Goal: Communication & Community: Connect with others

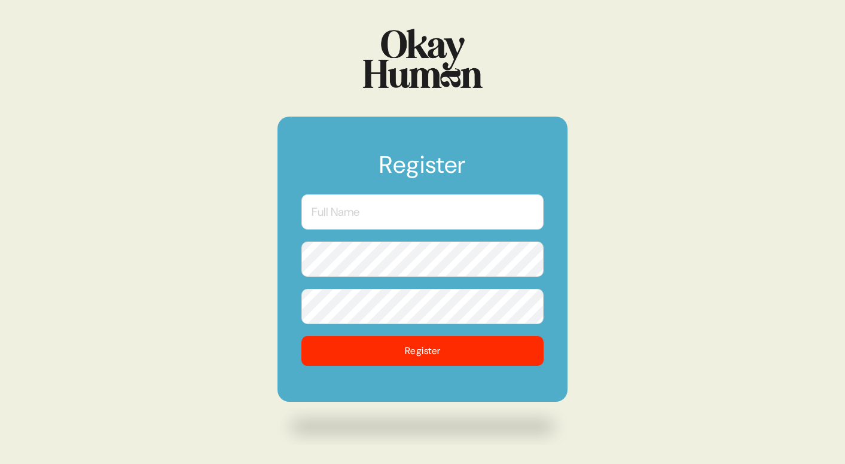
scroll to position [1668, 0]
click at [358, 216] on input "text" at bounding box center [422, 211] width 242 height 35
type input "Christian Clay"
click at [301, 336] on button "Register" at bounding box center [422, 351] width 242 height 30
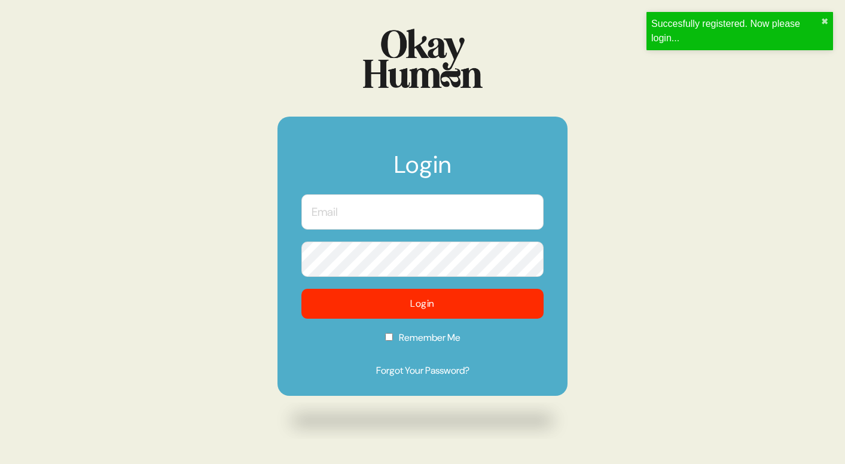
click at [326, 224] on input "text" at bounding box center [422, 211] width 242 height 35
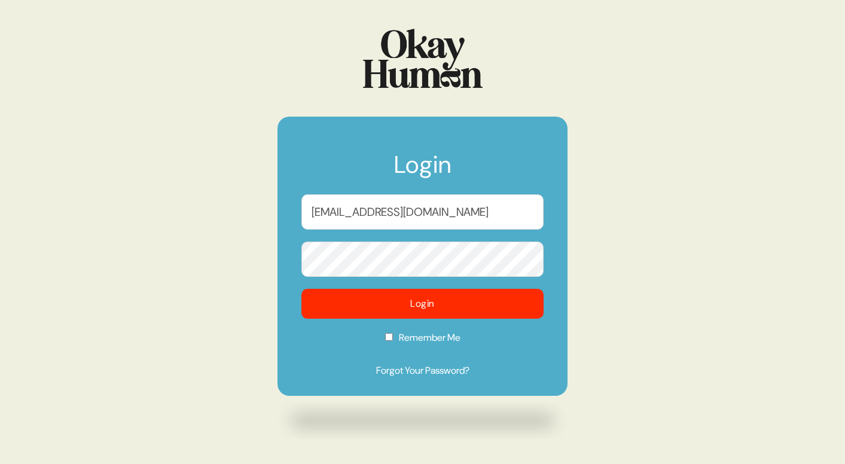
type input "christian.clay@wk.com"
click at [301, 289] on button "Login" at bounding box center [422, 304] width 242 height 30
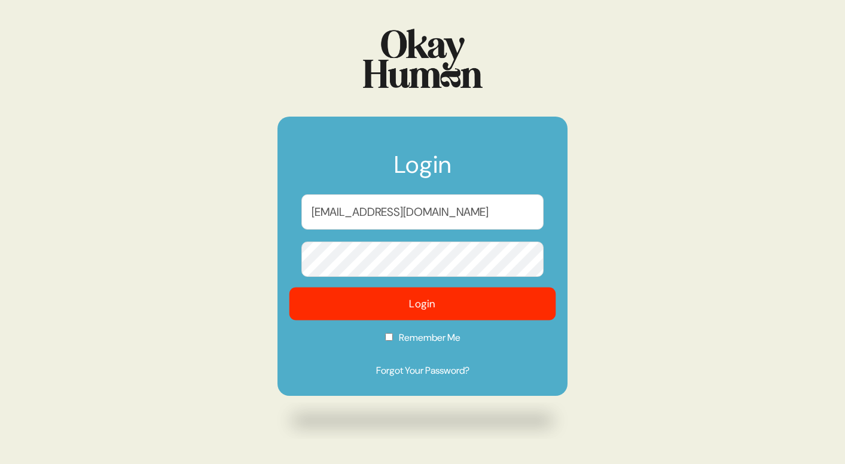
click at [458, 303] on button "Login" at bounding box center [423, 304] width 267 height 33
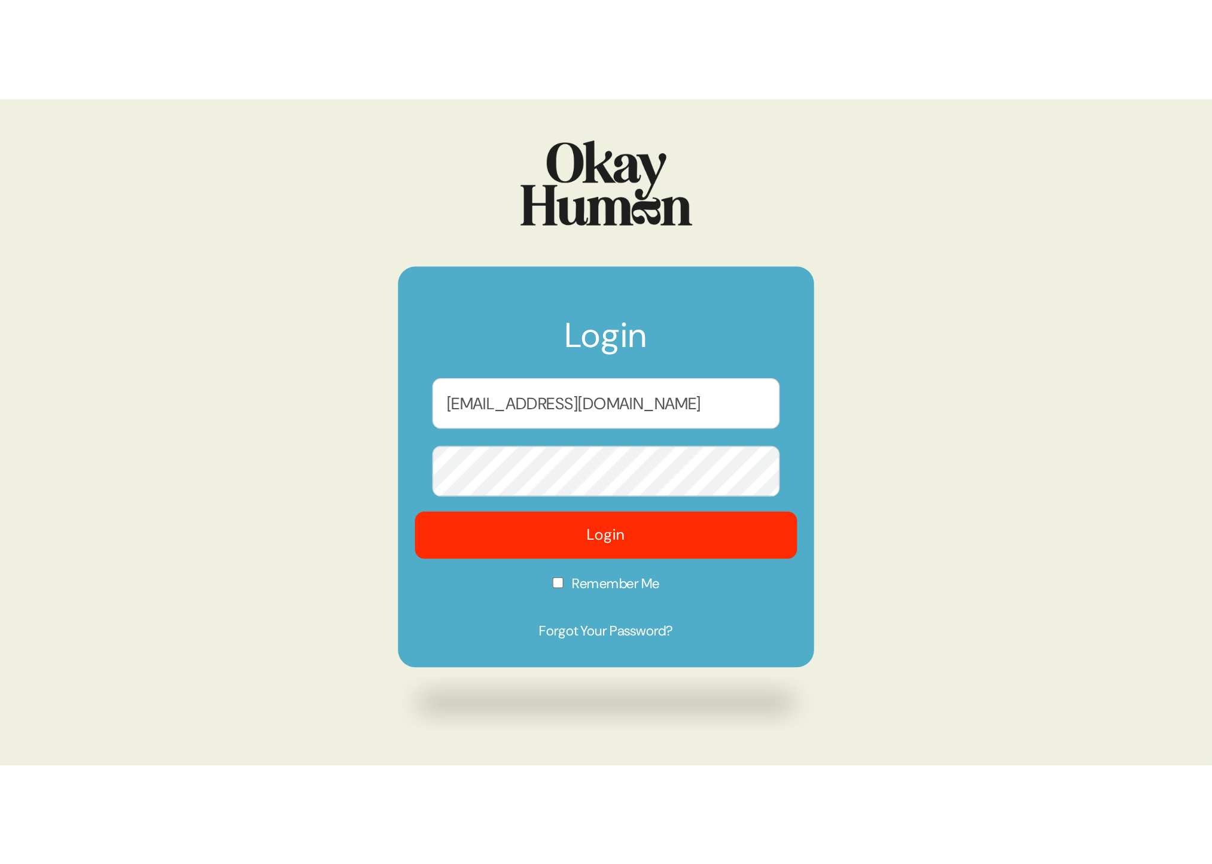
scroll to position [1703, 0]
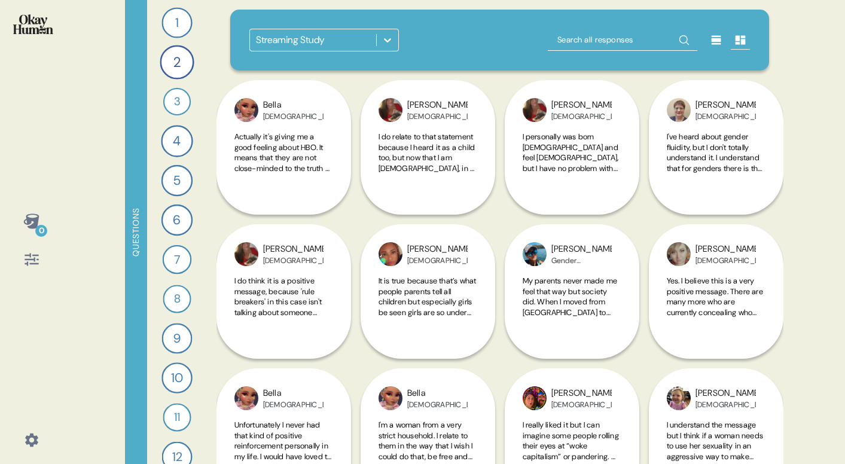
click at [387, 43] on icon at bounding box center [388, 40] width 12 height 12
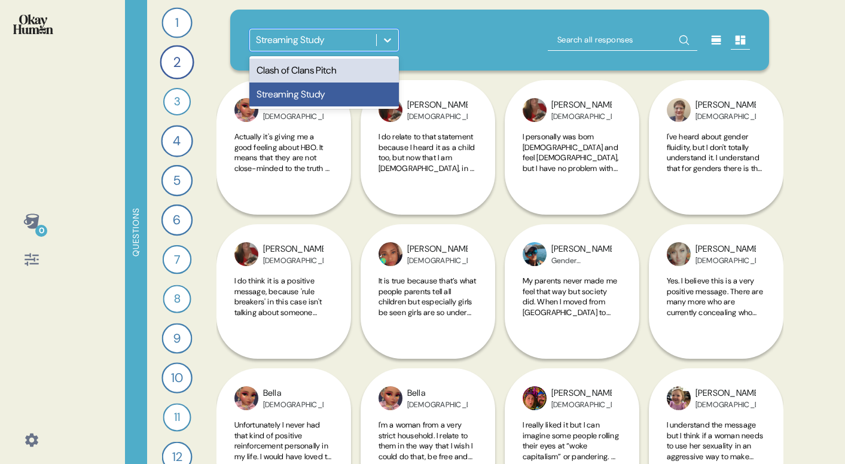
click at [338, 67] on div "Clash of Clans Pitch" at bounding box center [324, 71] width 150 height 24
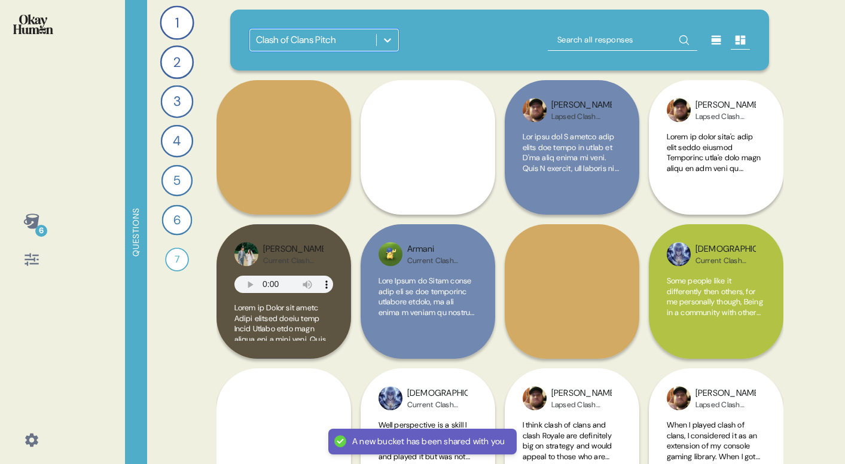
click at [388, 42] on icon at bounding box center [388, 40] width 12 height 12
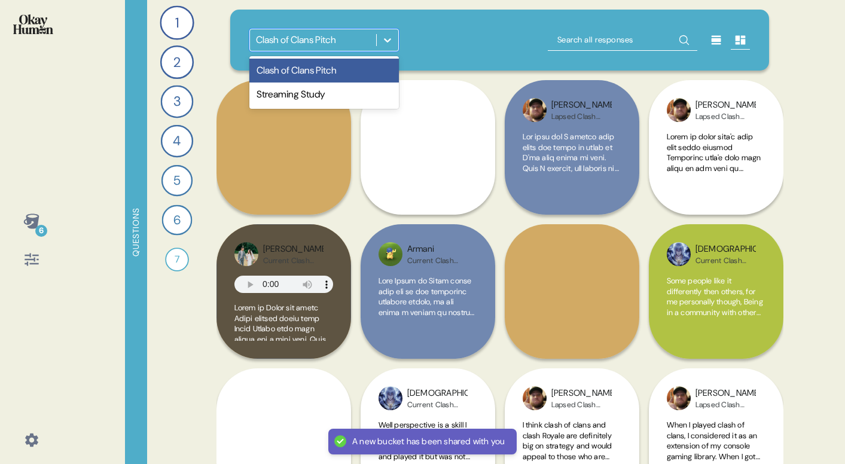
click at [356, 71] on div "Clash of Clans Pitch" at bounding box center [324, 71] width 150 height 24
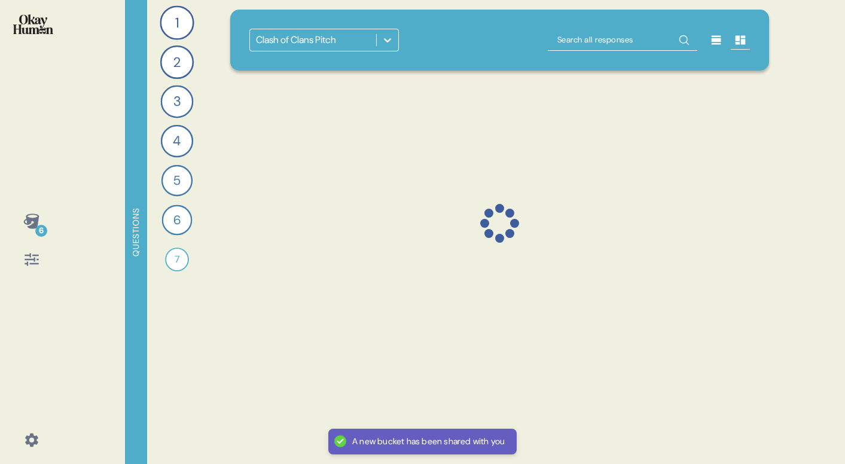
click at [738, 34] on icon at bounding box center [741, 40] width 12 height 12
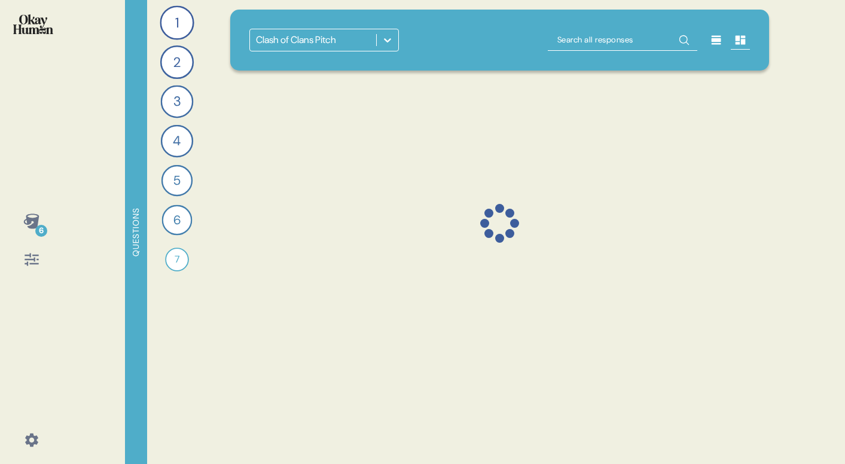
click at [742, 38] on icon at bounding box center [741, 40] width 12 height 12
click at [33, 213] on icon at bounding box center [31, 221] width 17 height 17
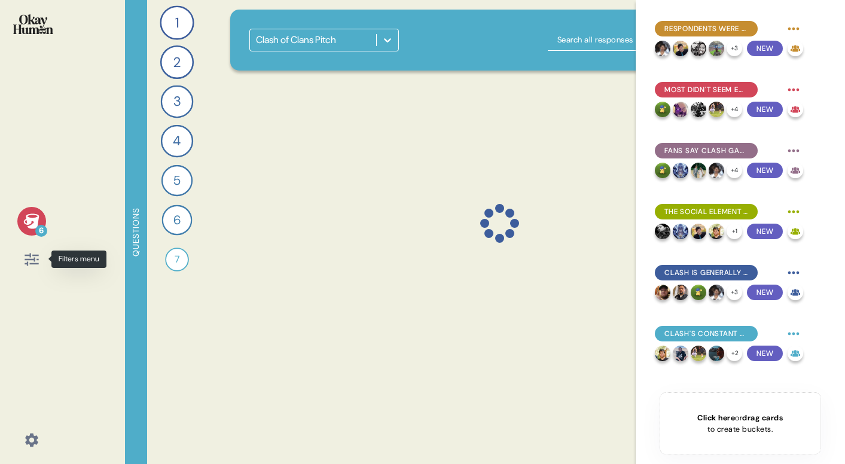
click at [35, 257] on icon at bounding box center [31, 259] width 17 height 17
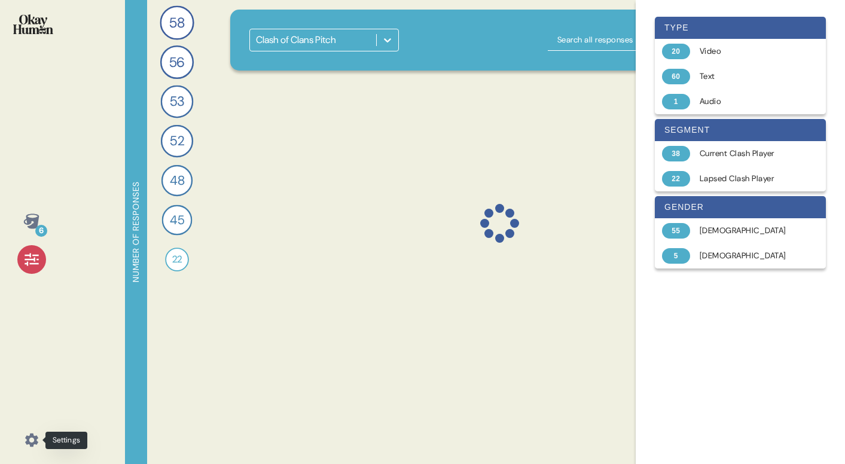
click at [32, 443] on icon at bounding box center [31, 440] width 13 height 13
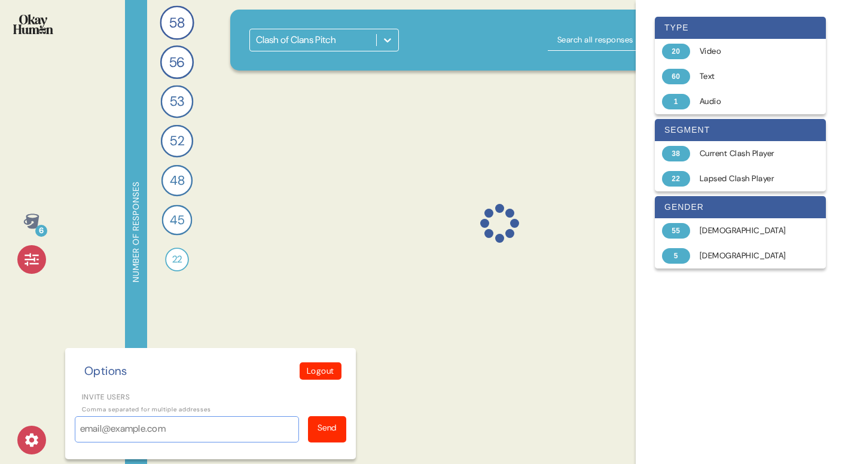
click at [103, 428] on input "Invite users" at bounding box center [187, 429] width 224 height 26
type input "c"
click at [260, 431] on input "henry.lambert@wk.com" at bounding box center [187, 429] width 224 height 26
type input "henry.lambert@wk.com"
click at [330, 431] on div "Send" at bounding box center [327, 428] width 19 height 13
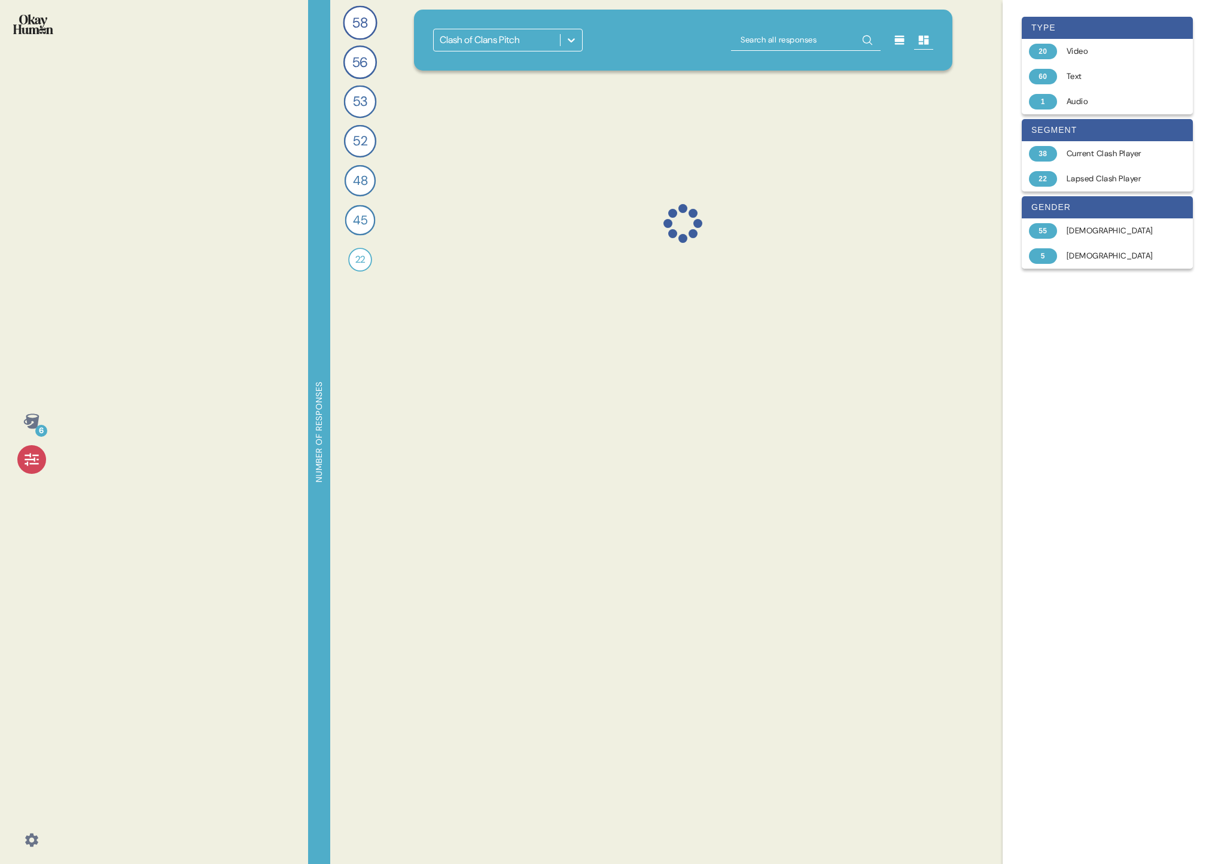
scroll to position [1303, 0]
click at [568, 41] on icon at bounding box center [571, 40] width 12 height 12
click at [544, 63] on div "Clash of Clans Pitch" at bounding box center [508, 71] width 150 height 24
click at [845, 464] on div "type 20 Video 60 Text 1 Audio segment 38 Current Clash Player 22 Lapsed Clash P…" at bounding box center [1107, 432] width 190 height 845
click at [845, 41] on div at bounding box center [923, 40] width 19 height 19
